Goal: Complete application form: Complete application form

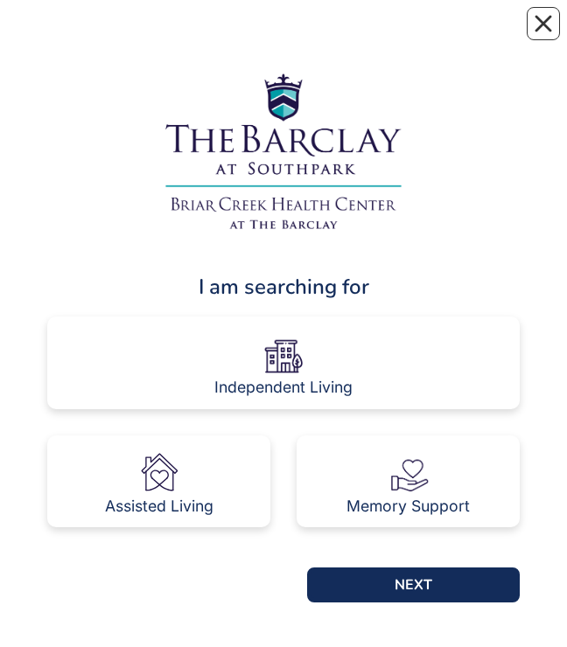
click at [243, 283] on div "I am searching for" at bounding box center [283, 286] width 472 height 31
click at [190, 351] on div "Independent Living" at bounding box center [283, 363] width 472 height 93
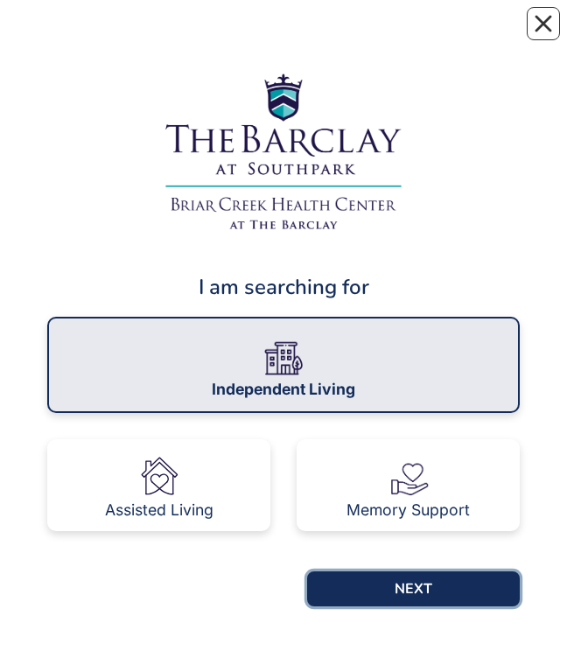
click at [345, 428] on button "NEXT" at bounding box center [413, 588] width 213 height 35
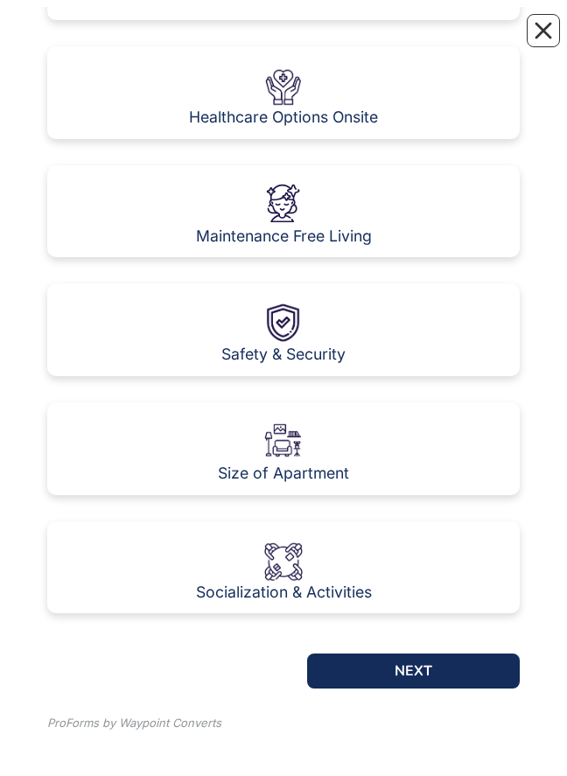
scroll to position [1048, 0]
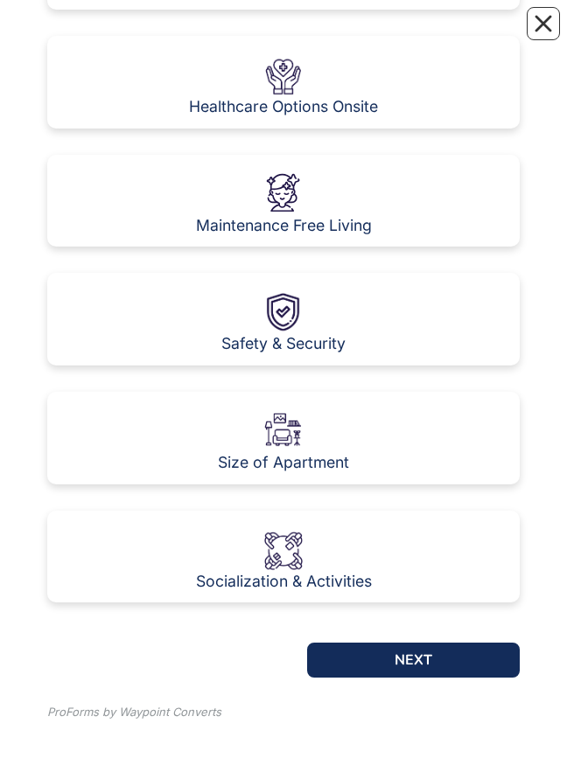
click at [181, 34] on div "Size of Apartment" at bounding box center [283, 438] width 472 height 93
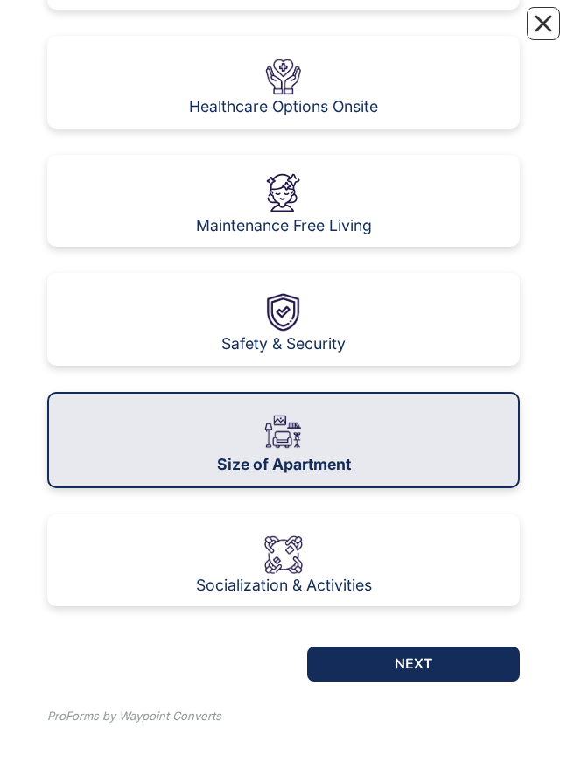
click at [165, 34] on div "Size of Apartment" at bounding box center [283, 440] width 472 height 96
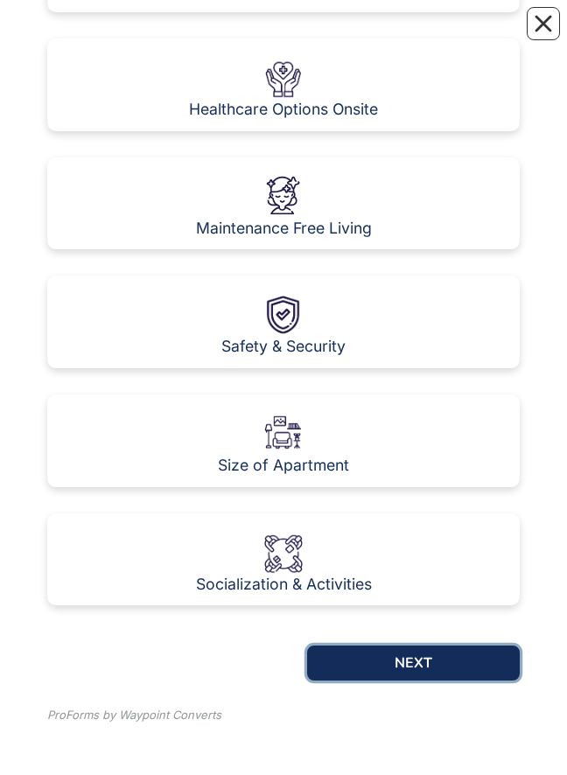
click at [396, 34] on button "NEXT" at bounding box center [413, 663] width 213 height 35
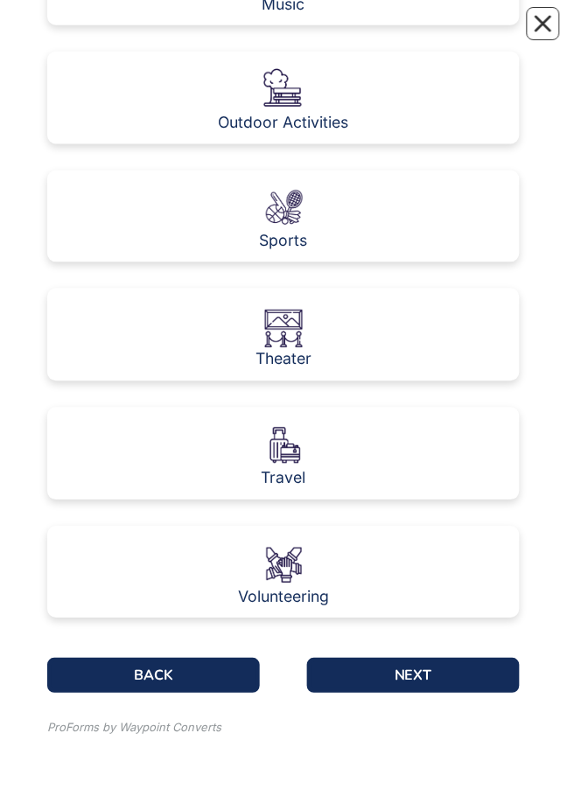
scroll to position [1031, 0]
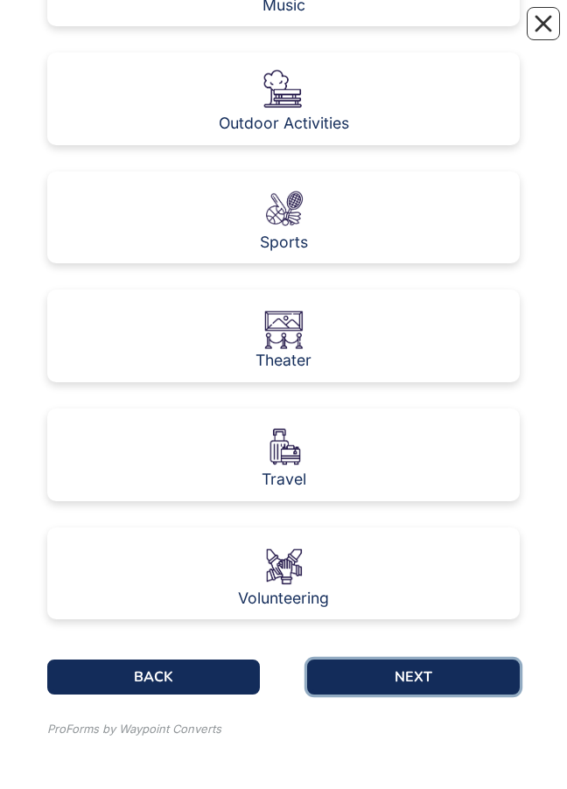
click at [375, 34] on button "NEXT" at bounding box center [413, 677] width 213 height 35
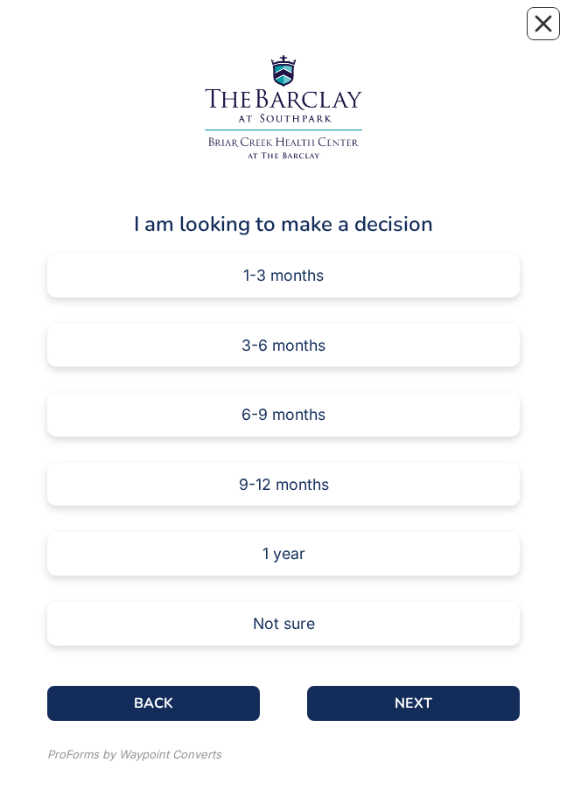
click at [150, 34] on div "3-6 months" at bounding box center [283, 346] width 472 height 44
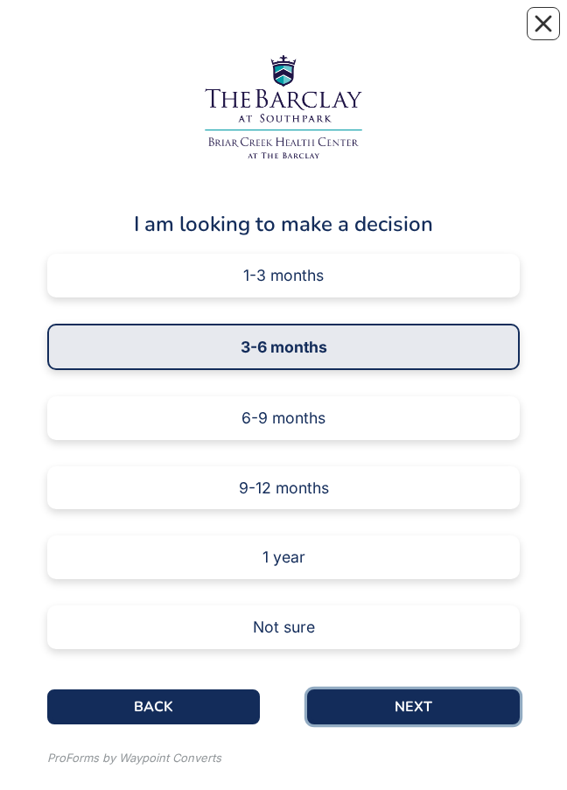
click at [402, 34] on button "NEXT" at bounding box center [413, 706] width 213 height 35
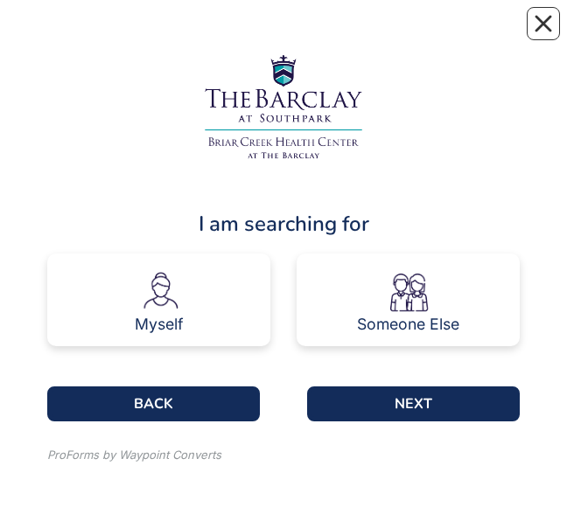
click at [122, 34] on div "Myself" at bounding box center [158, 300] width 223 height 93
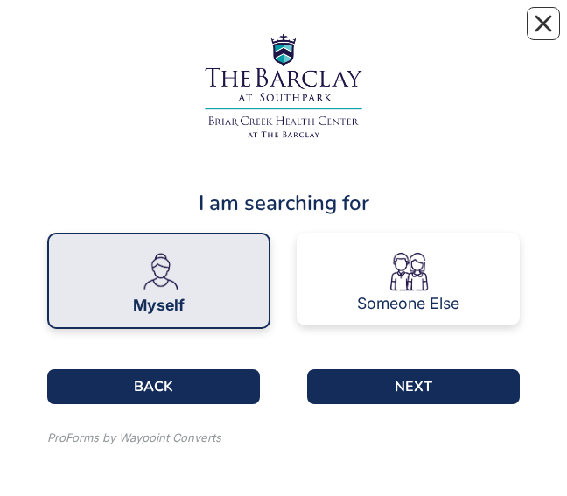
scroll to position [20, 0]
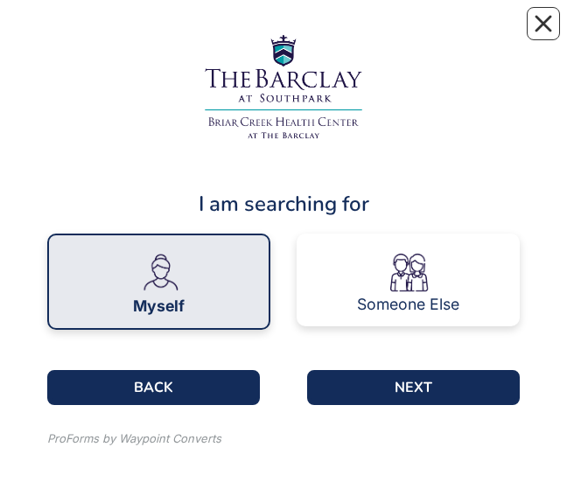
click at [381, 34] on button "NEXT" at bounding box center [413, 387] width 213 height 35
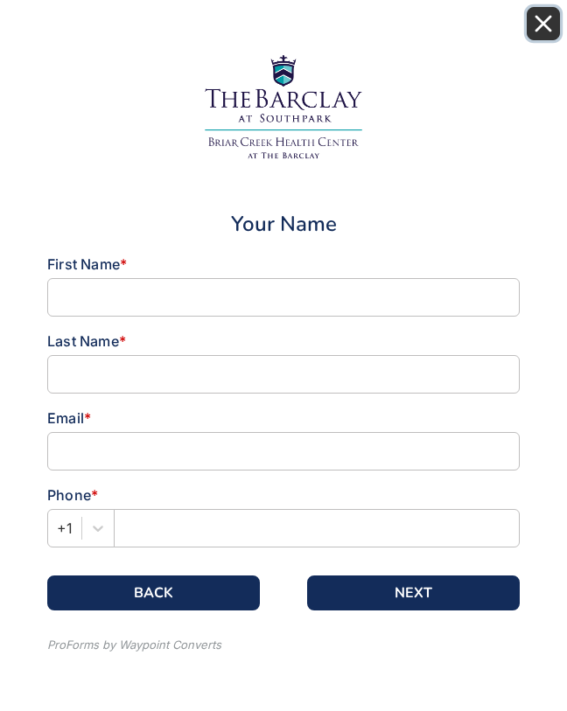
click at [535, 17] on icon "Close" at bounding box center [543, 23] width 17 height 17
